Goal: Find contact information: Find phone

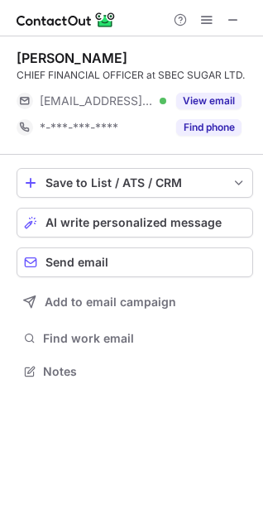
scroll to position [360, 263]
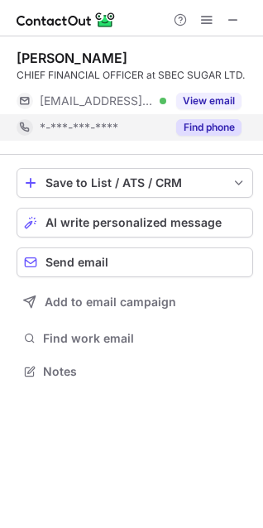
click at [215, 137] on div "Find phone" at bounding box center [203, 127] width 75 height 27
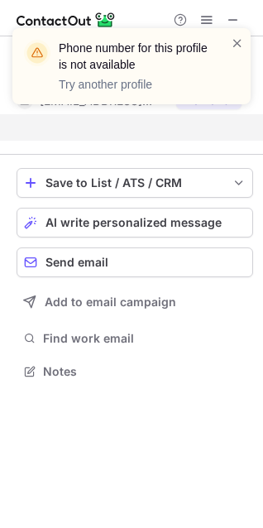
scroll to position [334, 263]
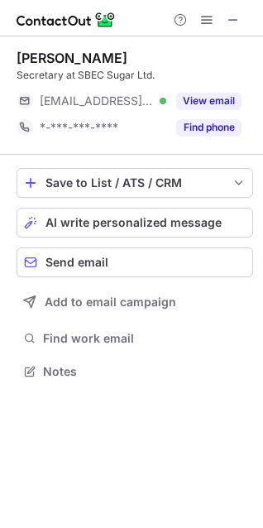
scroll to position [360, 263]
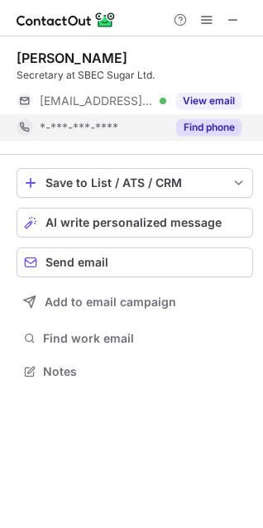
click at [194, 119] on button "Find phone" at bounding box center [208, 127] width 65 height 17
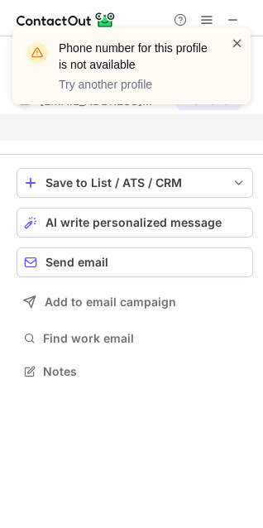
scroll to position [334, 263]
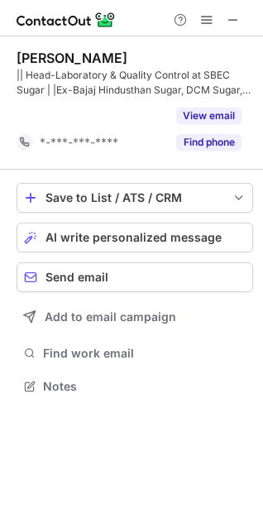
scroll to position [349, 263]
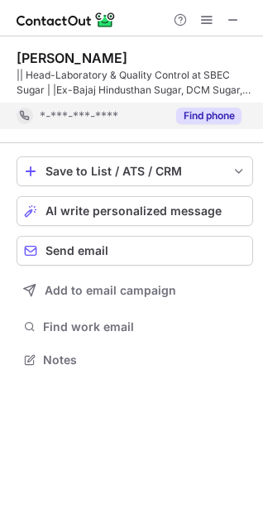
click at [197, 105] on div "Find phone" at bounding box center [203, 116] width 75 height 27
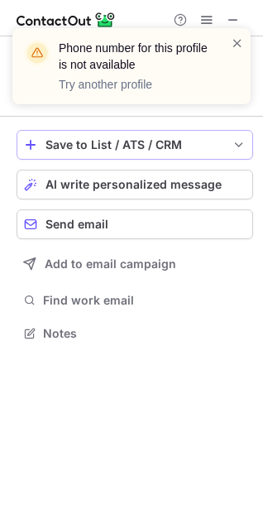
scroll to position [322, 263]
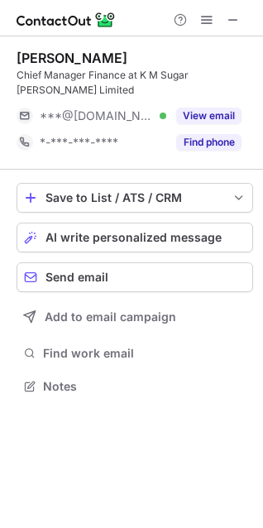
scroll to position [360, 263]
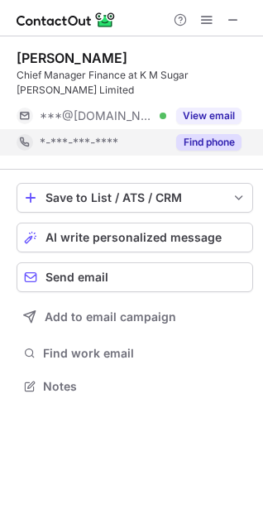
click at [205, 134] on button "Find phone" at bounding box center [208, 142] width 65 height 17
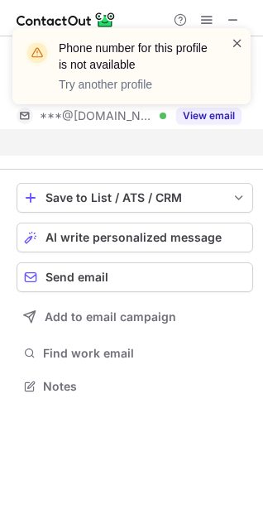
scroll to position [334, 263]
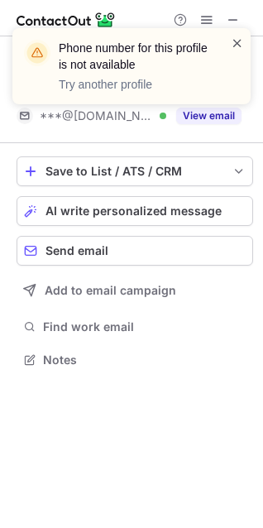
click at [239, 43] on span at bounding box center [237, 43] width 13 height 17
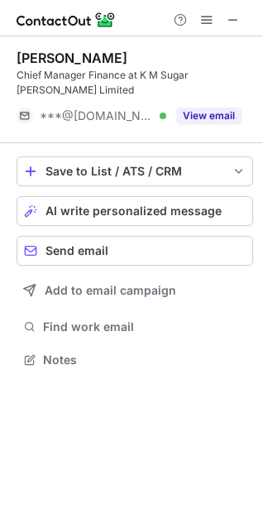
click at [215, 108] on button "View email" at bounding box center [208, 116] width 65 height 17
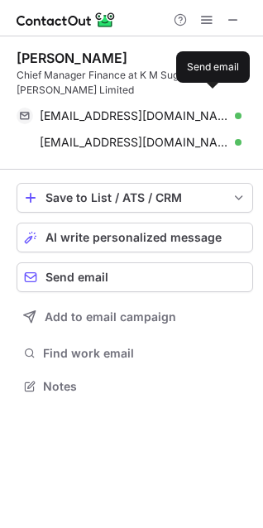
scroll to position [360, 263]
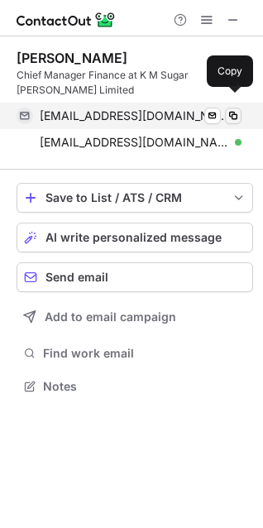
click at [235, 109] on span at bounding box center [233, 115] width 13 height 13
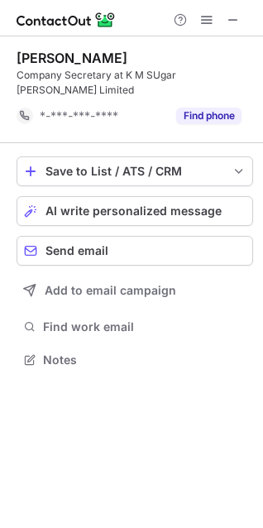
scroll to position [334, 263]
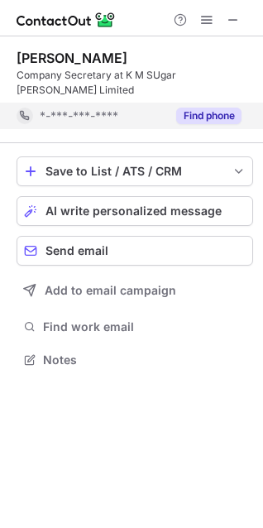
click at [239, 108] on button "Find phone" at bounding box center [208, 116] width 65 height 17
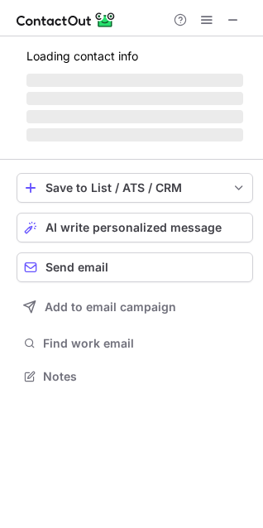
scroll to position [365, 263]
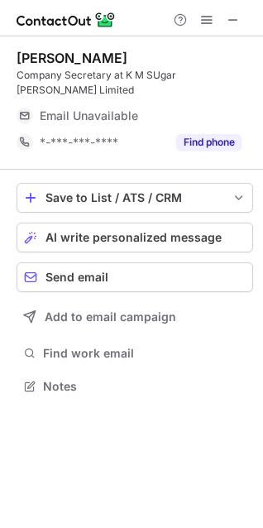
scroll to position [360, 263]
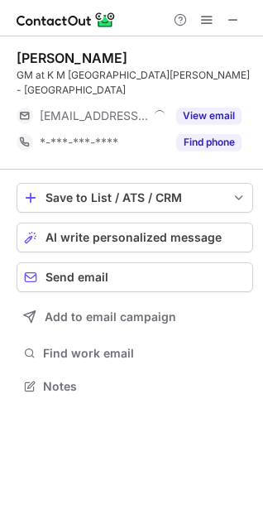
scroll to position [360, 263]
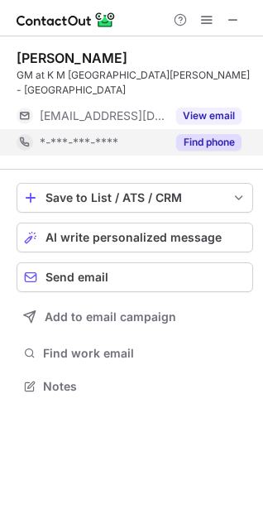
click at [215, 129] on div "Find phone" at bounding box center [203, 142] width 75 height 27
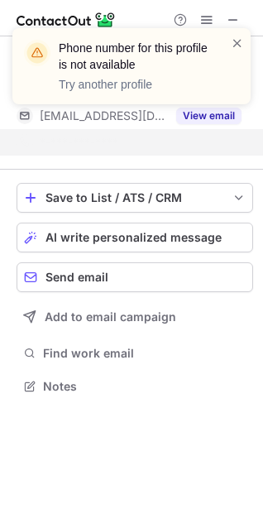
scroll to position [334, 263]
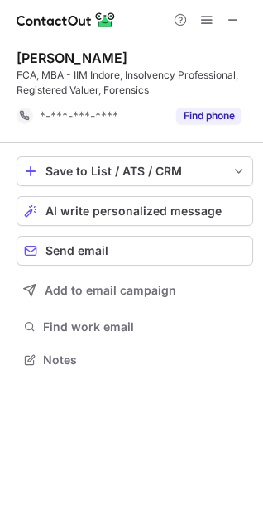
scroll to position [349, 263]
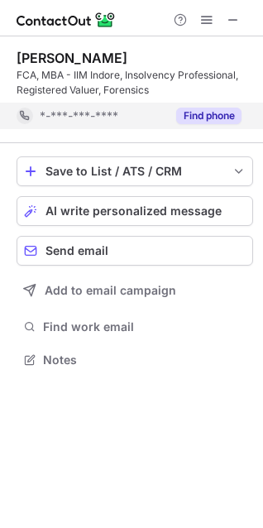
click at [208, 122] on button "Find phone" at bounding box center [208, 116] width 65 height 17
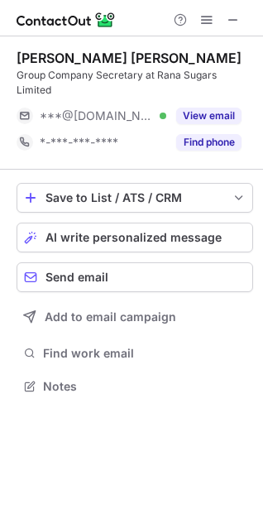
scroll to position [360, 263]
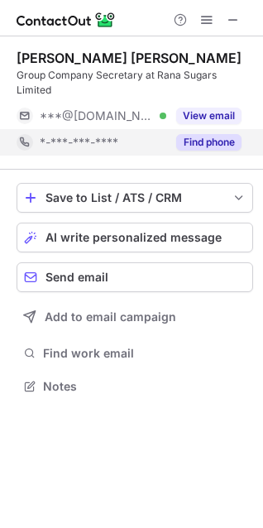
click at [228, 134] on button "Find phone" at bounding box center [208, 142] width 65 height 17
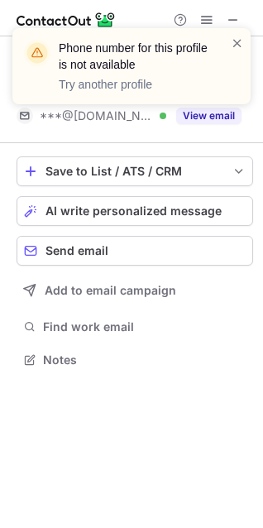
scroll to position [334, 263]
click at [238, 40] on span at bounding box center [237, 43] width 13 height 17
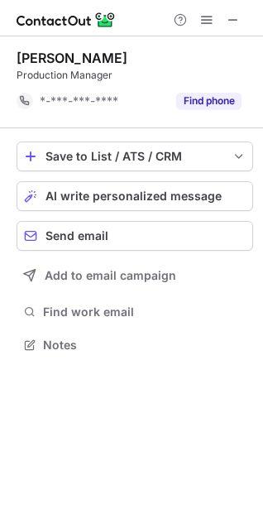
scroll to position [334, 263]
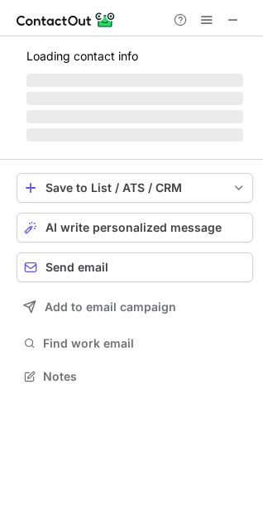
scroll to position [360, 263]
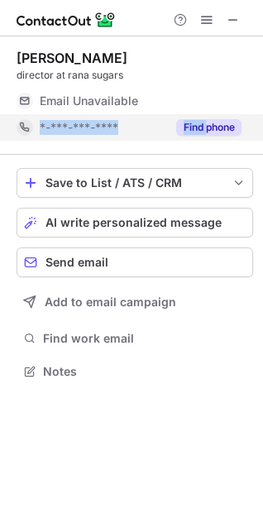
drag, startPoint x: 211, startPoint y: 112, endPoint x: 205, endPoint y: 118, distance: 8.8
click at [205, 118] on div "partap rana director at rana sugars Email Unavailable Email address *-***-***-*…" at bounding box center [135, 95] width 237 height 91
click at [205, 118] on div "Find phone" at bounding box center [203, 127] width 75 height 27
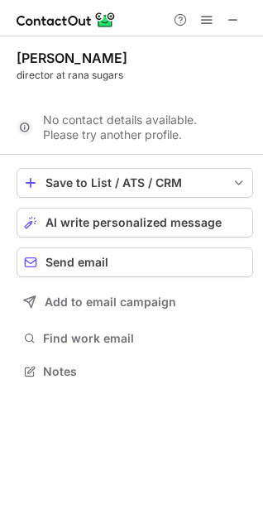
scroll to position [334, 263]
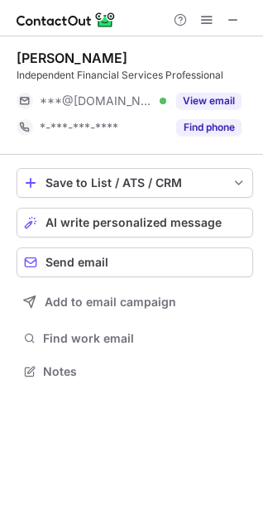
scroll to position [360, 263]
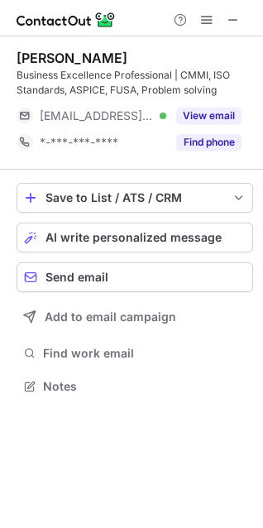
scroll to position [375, 263]
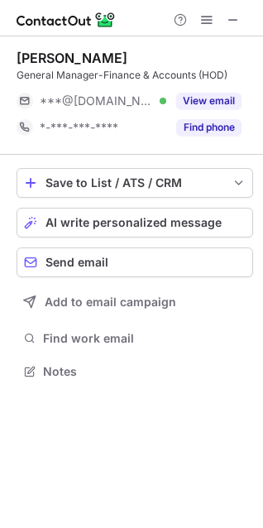
scroll to position [360, 263]
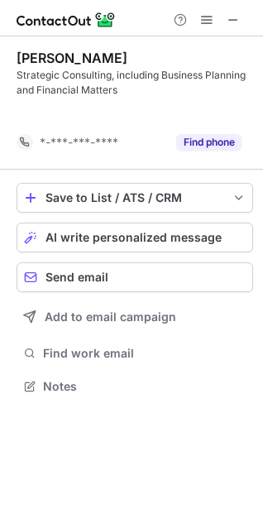
scroll to position [349, 263]
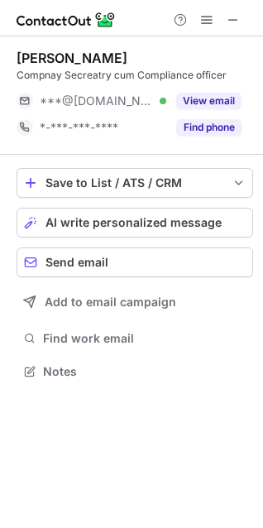
scroll to position [360, 263]
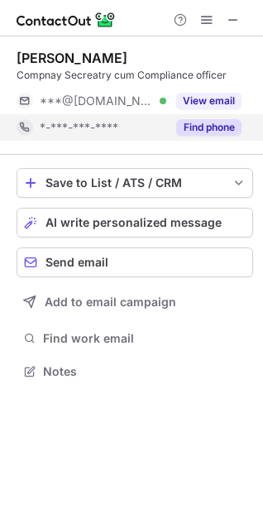
click at [224, 117] on div "Find phone" at bounding box center [203, 127] width 75 height 27
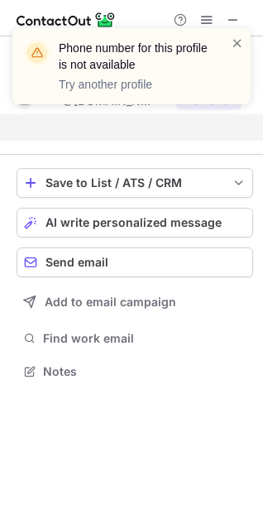
scroll to position [334, 263]
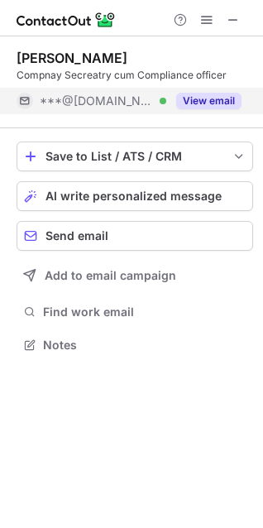
click at [231, 93] on button "View email" at bounding box center [208, 101] width 65 height 17
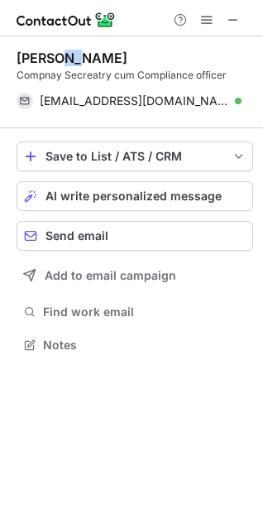
drag, startPoint x: 67, startPoint y: 46, endPoint x: 79, endPoint y: 65, distance: 21.6
click at [79, 65] on div "[PERSON_NAME] Compnay Secreatry cum Compliance officer [EMAIL_ADDRESS][DOMAIN_N…" at bounding box center [135, 82] width 237 height 92
click at [79, 65] on div "Anamika Raju" at bounding box center [72, 58] width 111 height 17
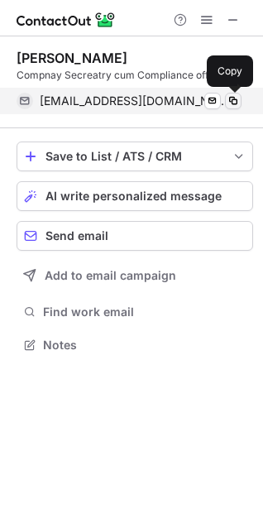
click at [226, 101] on button at bounding box center [233, 101] width 17 height 17
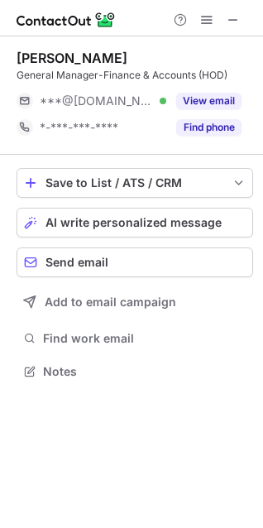
scroll to position [360, 263]
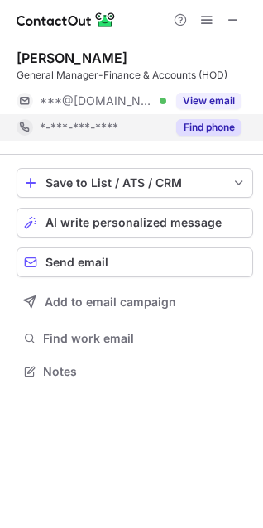
click at [230, 125] on button "Find phone" at bounding box center [208, 127] width 65 height 17
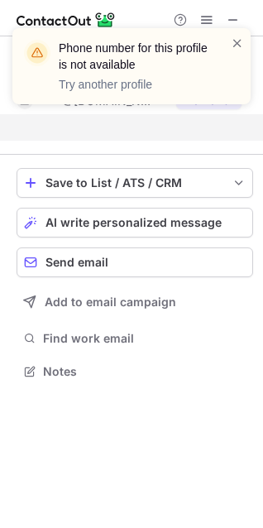
scroll to position [334, 263]
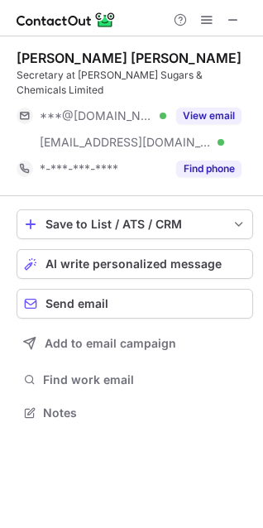
scroll to position [387, 263]
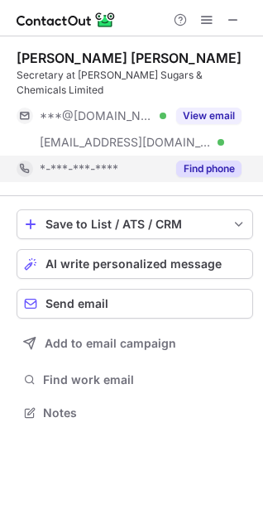
click at [214, 161] on button "Find phone" at bounding box center [208, 169] width 65 height 17
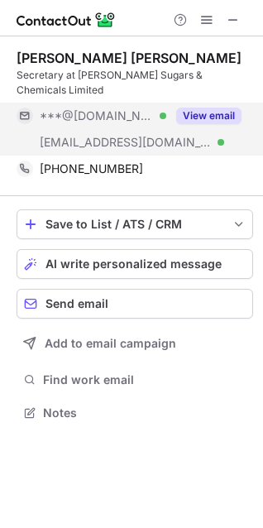
click at [221, 110] on div "View email" at bounding box center [203, 116] width 75 height 27
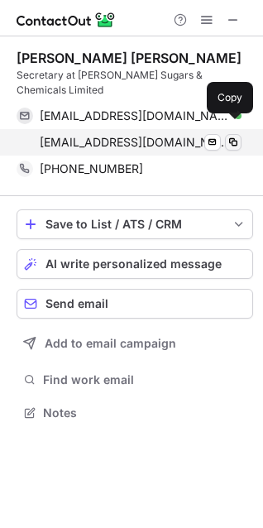
click at [229, 136] on span at bounding box center [233, 142] width 13 height 13
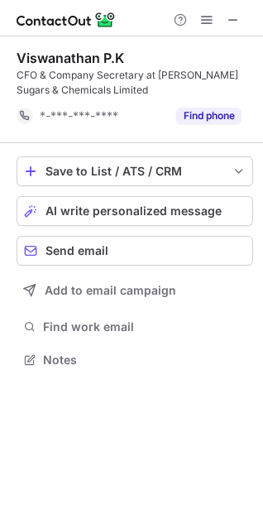
scroll to position [349, 263]
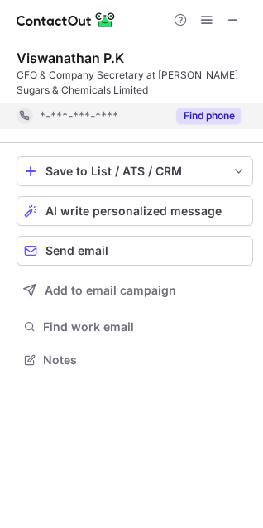
click at [227, 116] on button "Find phone" at bounding box center [208, 116] width 65 height 17
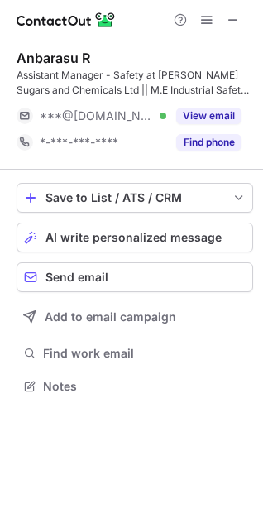
scroll to position [375, 263]
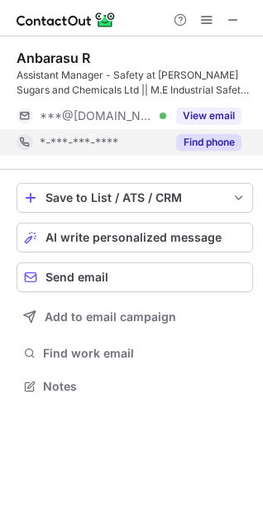
click at [197, 151] on div "Find phone" at bounding box center [203, 142] width 75 height 27
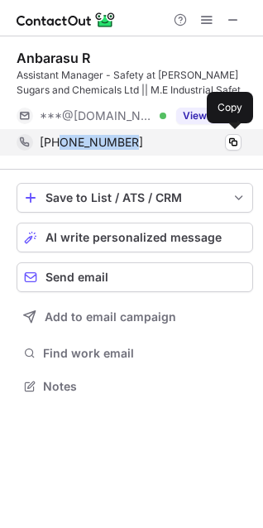
drag, startPoint x: 152, startPoint y: 142, endPoint x: 61, endPoint y: 143, distance: 91.1
click at [61, 143] on div "[PHONE_NUMBER]" at bounding box center [141, 142] width 202 height 15
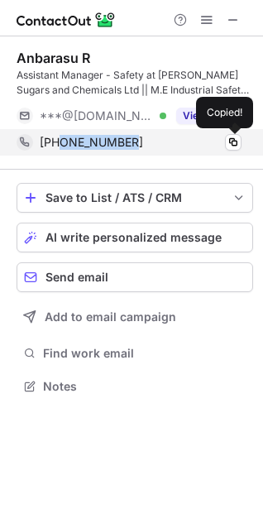
copy span "9524461245"
